Goal: Task Accomplishment & Management: Manage account settings

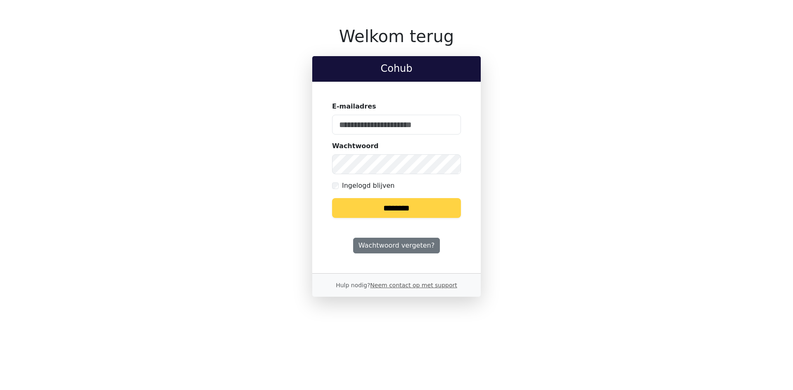
type input "**********"
click at [381, 204] on input "********" at bounding box center [396, 208] width 129 height 20
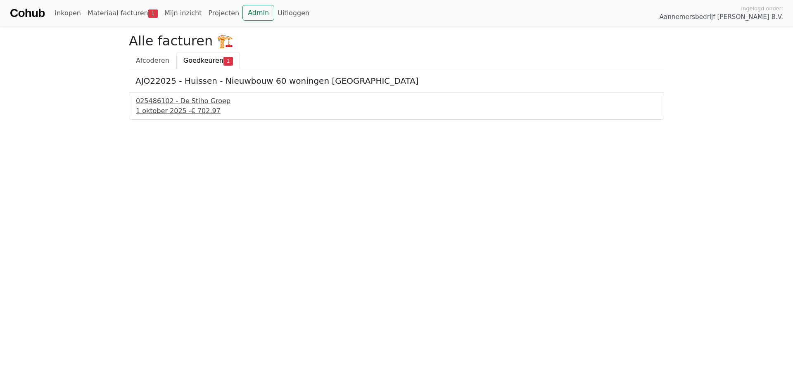
click at [189, 101] on div "025486102 - De Stiho Groep" at bounding box center [396, 101] width 521 height 10
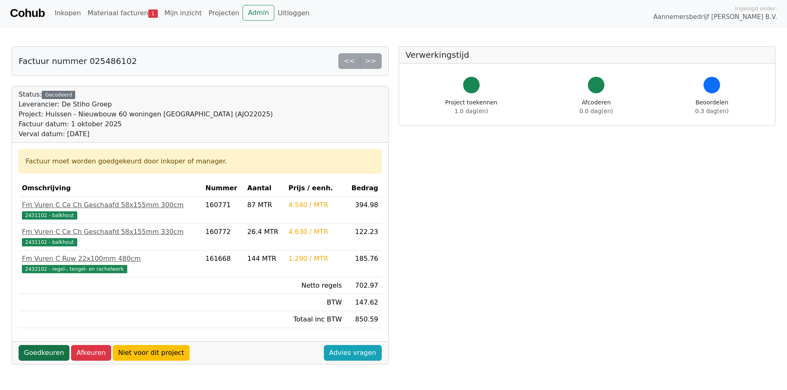
click at [44, 351] on link "Goedkeuren" at bounding box center [44, 353] width 51 height 16
